Goal: Information Seeking & Learning: Compare options

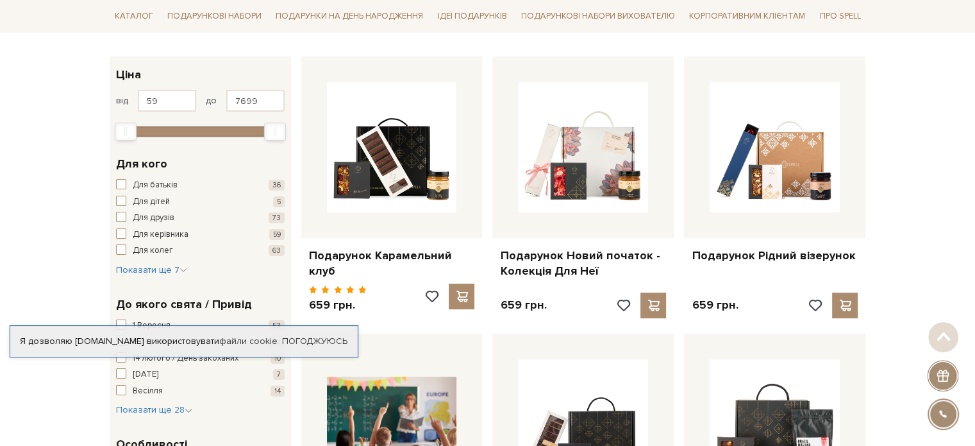
scroll to position [192, 0]
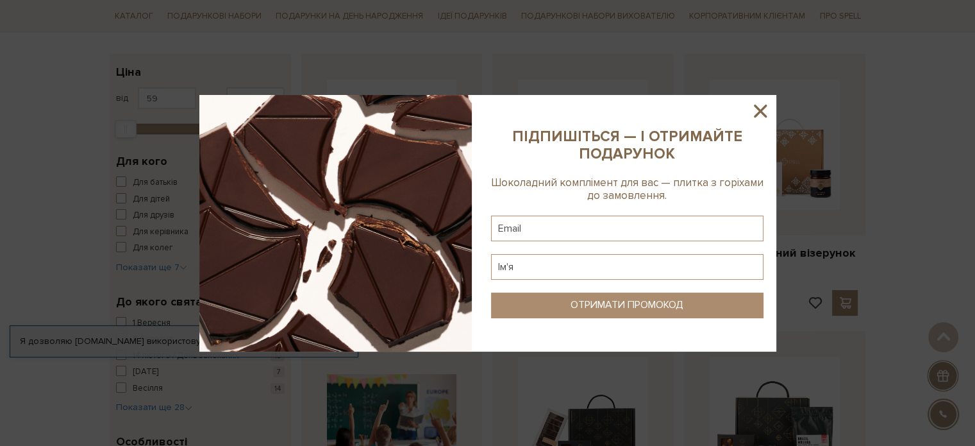
click at [759, 110] on icon at bounding box center [760, 111] width 13 height 13
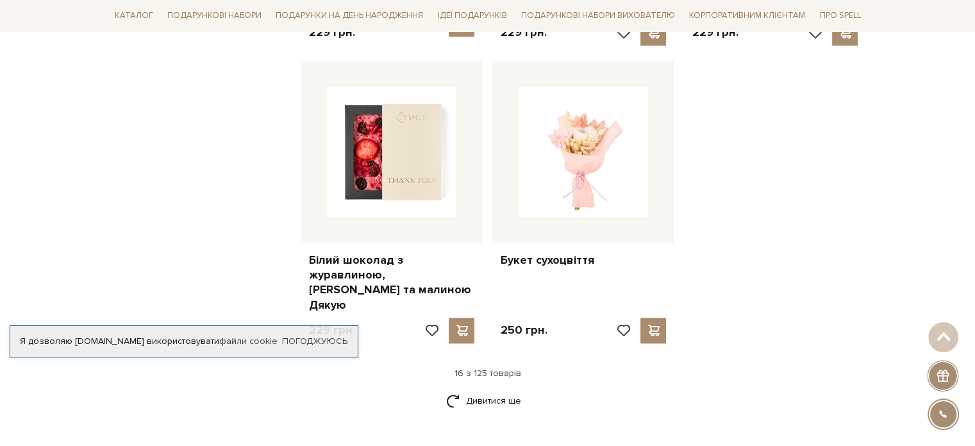
scroll to position [1667, 0]
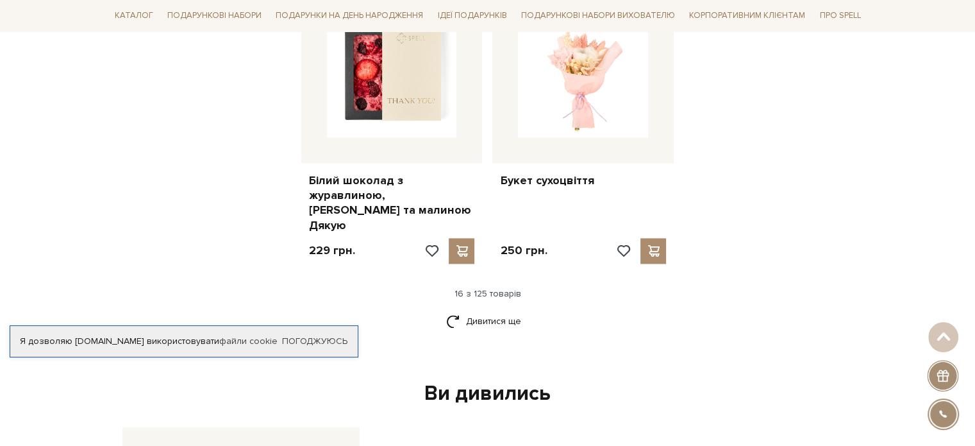
click at [489, 288] on div "16 з 125 товарів" at bounding box center [488, 294] width 767 height 12
click at [464, 310] on link "Дивитися ще" at bounding box center [487, 321] width 83 height 22
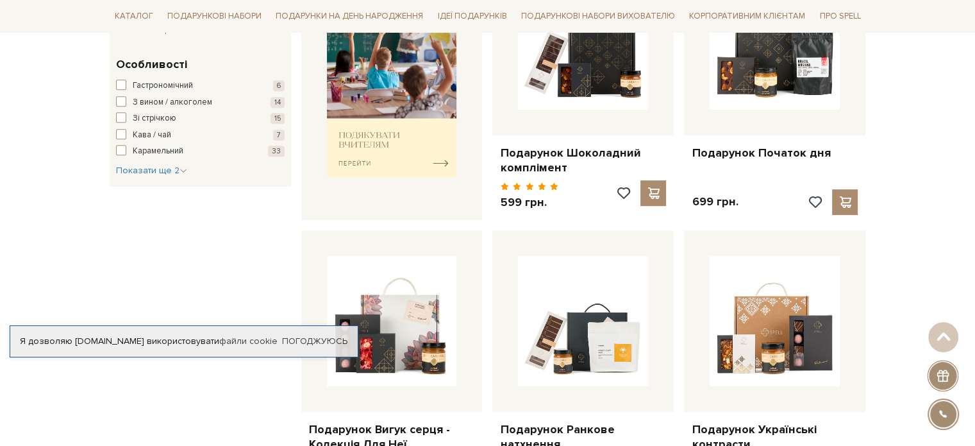
scroll to position [0, 0]
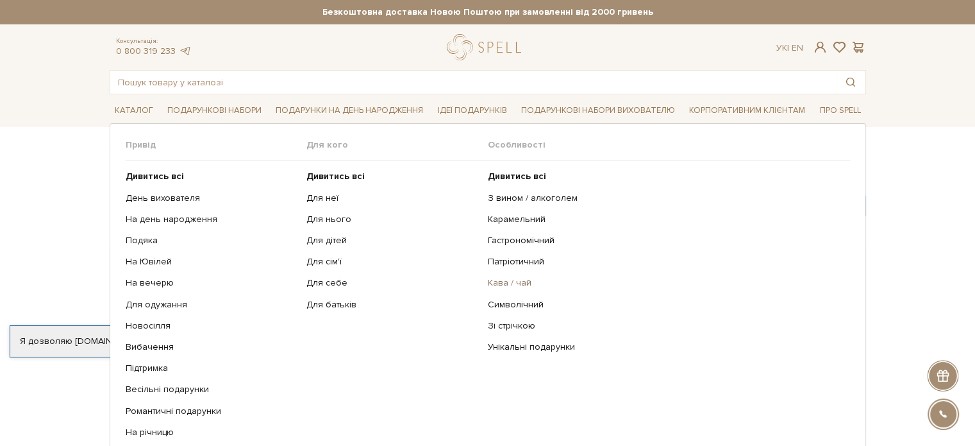
click at [519, 283] on link "Кава / чай" at bounding box center [664, 283] width 353 height 12
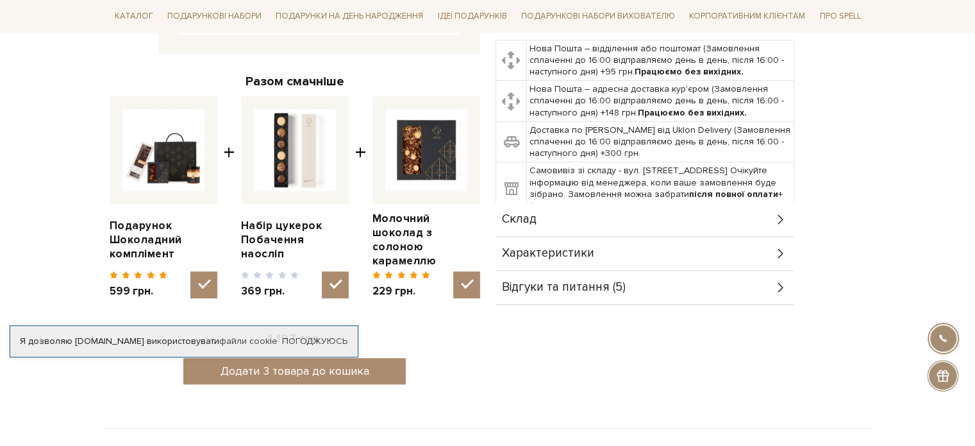
scroll to position [449, 0]
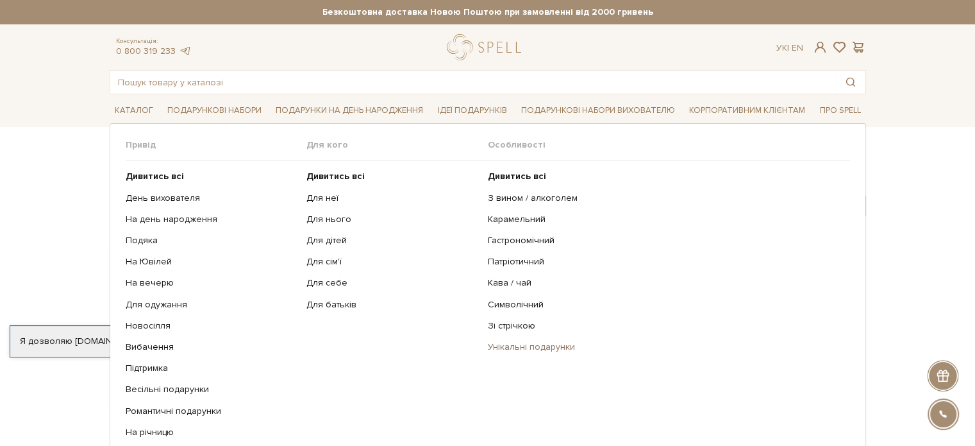
click at [505, 344] on link "Унікальні подарунки" at bounding box center [664, 347] width 353 height 12
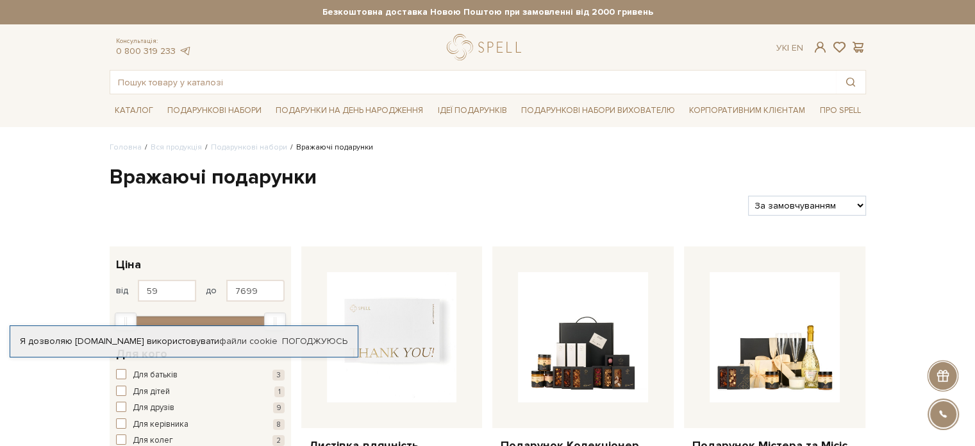
click at [805, 206] on select "За замовчуванням За Ціною (зростання) За Ціною (зменшення) Новинки За популярні…" at bounding box center [806, 206] width 117 height 20
select select "https://spellchocolate.com/our-productions/podarunkovi-box/vrazhayuch/?sort=p.p…"
click at [748, 196] on select "За замовчуванням За Ціною (зростання) За Ціною (зменшення) Новинки За популярні…" at bounding box center [806, 206] width 117 height 20
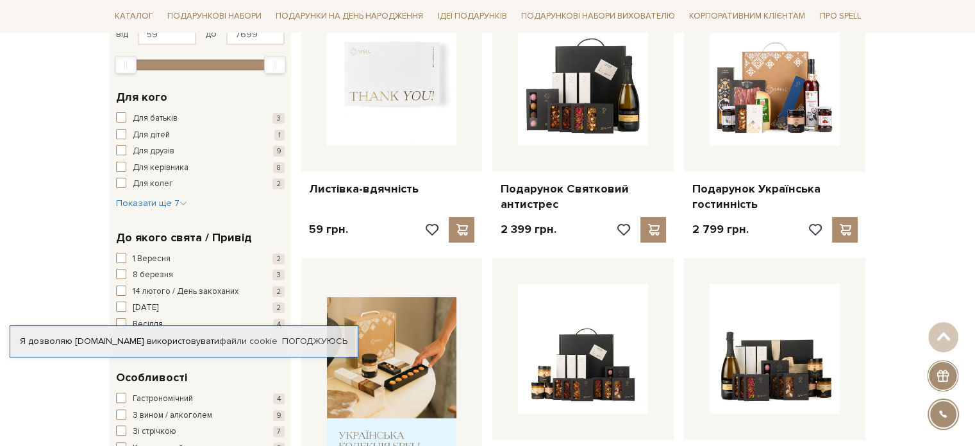
scroll to position [64, 0]
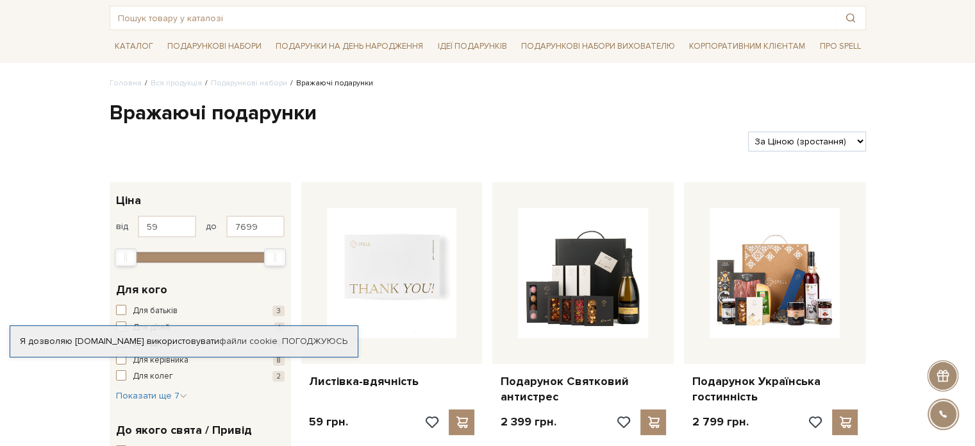
click at [838, 140] on select "За замовчуванням За Ціною (зростання) За Ціною (зменшення) Новинки За популярні…" at bounding box center [806, 141] width 117 height 20
select select "[URL][DOMAIN_NAME]"
click at [748, 131] on select "За замовчуванням За Ціною (зростання) За Ціною (зменшення) Новинки За популярні…" at bounding box center [806, 141] width 117 height 20
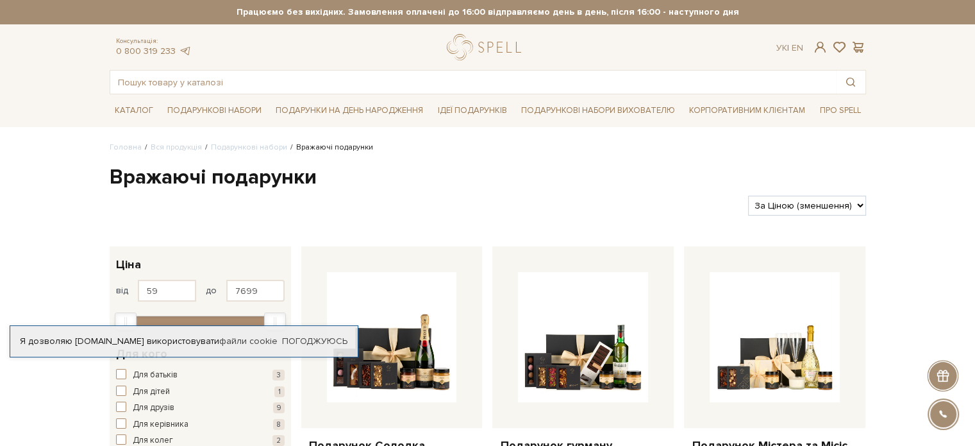
scroll to position [64, 0]
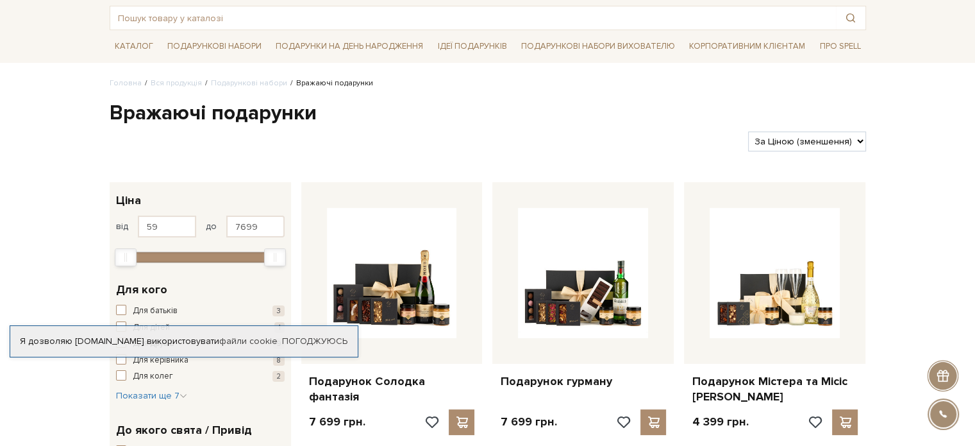
click at [811, 144] on select "За замовчуванням За Ціною (зростання) За Ціною (зменшення) Новинки За популярні…" at bounding box center [806, 141] width 117 height 20
select select "[URL][DOMAIN_NAME]"
click at [748, 131] on select "За замовчуванням За Ціною (зростання) За Ціною (зменшення) Новинки За популярні…" at bounding box center [806, 141] width 117 height 20
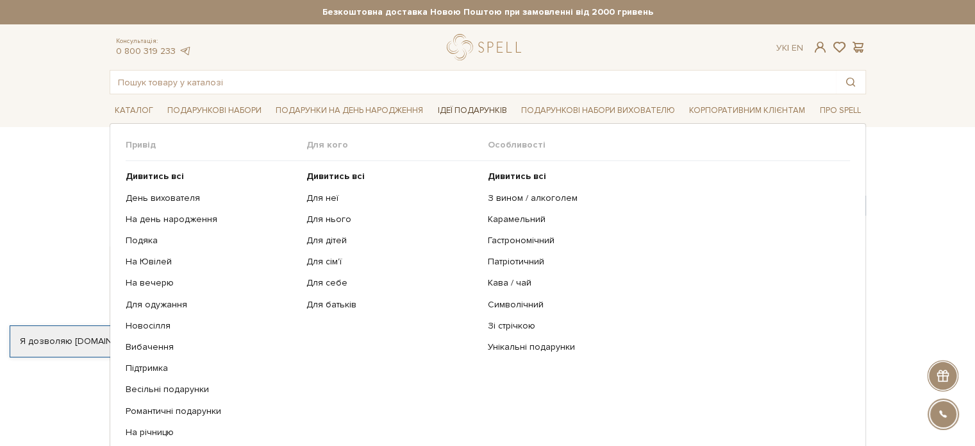
click at [462, 111] on link "Ідеї подарунків" at bounding box center [472, 111] width 80 height 20
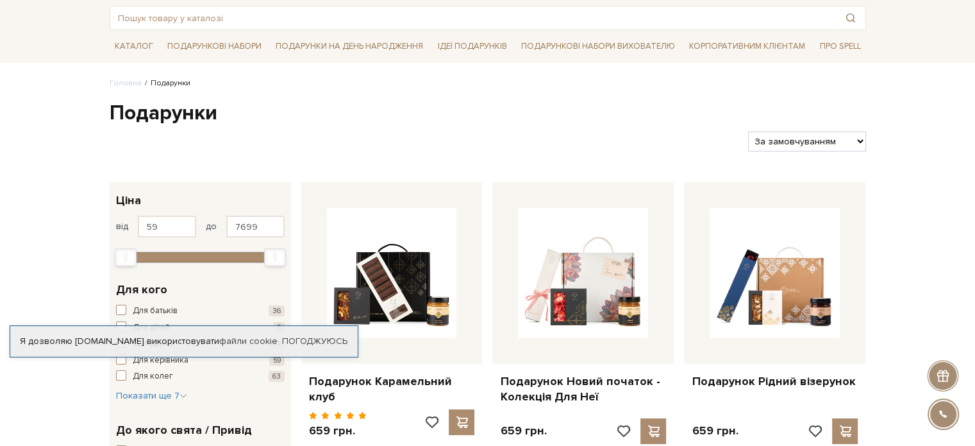
click at [846, 142] on select "За замовчуванням За Ціною (зростання) За Ціною (зменшення) Новинки За популярні…" at bounding box center [806, 141] width 117 height 20
select select "[URL][DOMAIN_NAME]"
click at [748, 131] on select "За замовчуванням За Ціною (зростання) За Ціною (зменшення) Новинки За популярні…" at bounding box center [806, 141] width 117 height 20
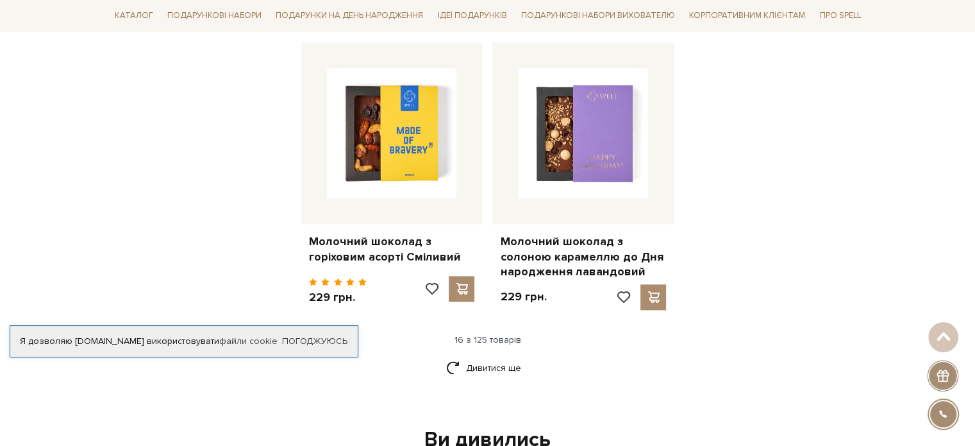
scroll to position [1795, 0]
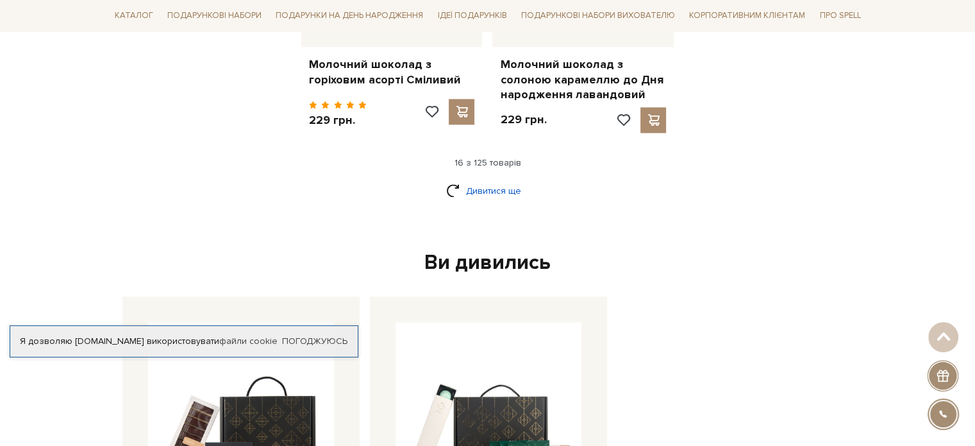
click at [481, 180] on link "Дивитися ще" at bounding box center [487, 191] width 83 height 22
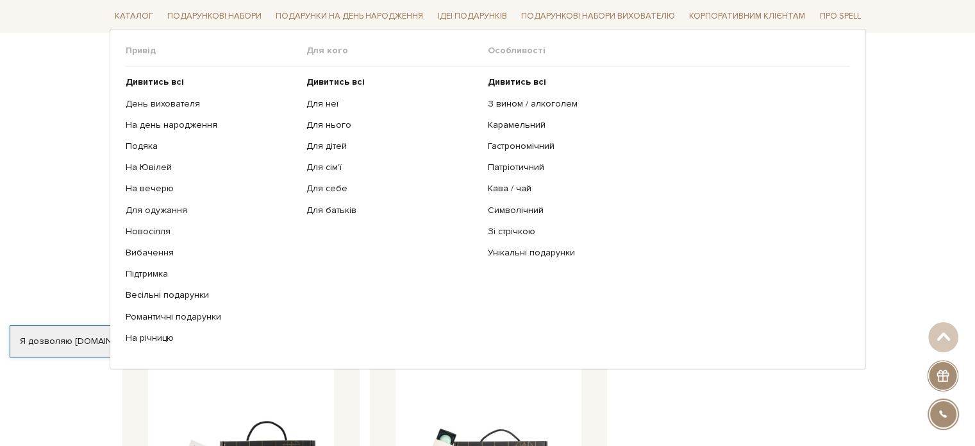
scroll to position [3206, 0]
